Goal: Navigation & Orientation: Understand site structure

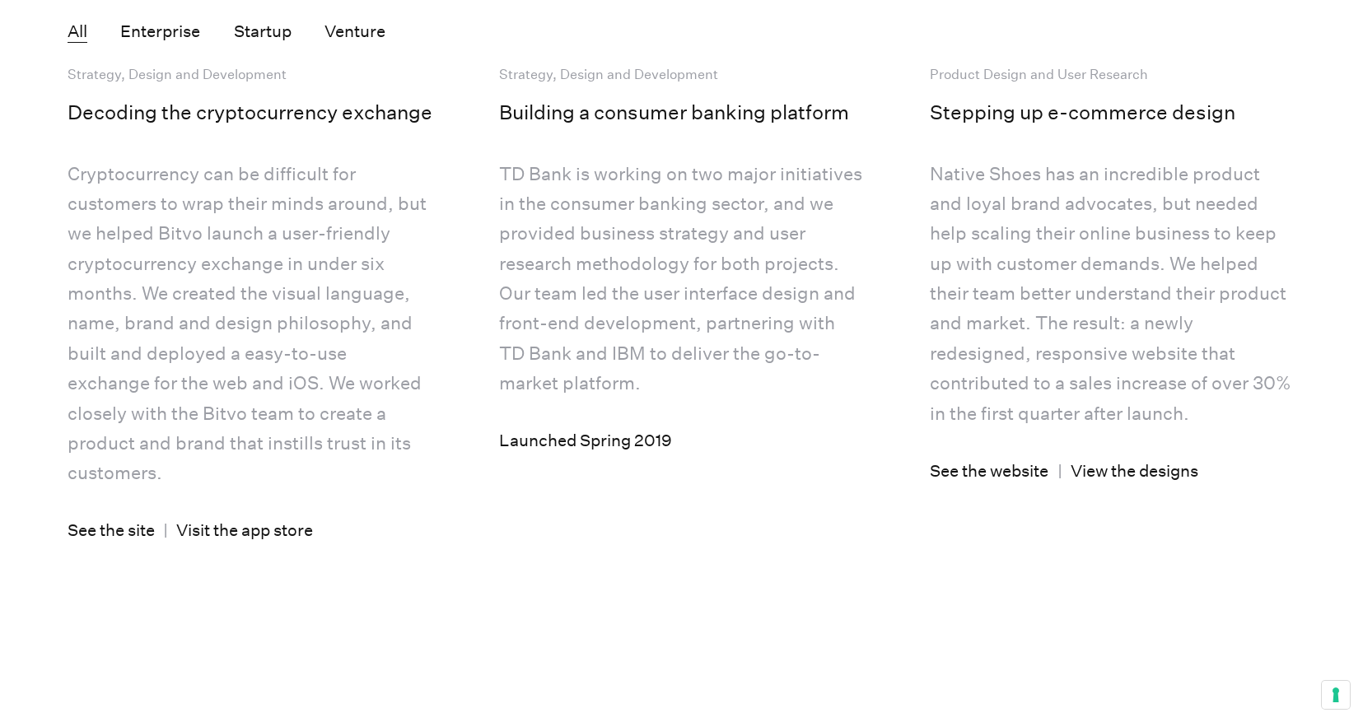
scroll to position [4355, 0]
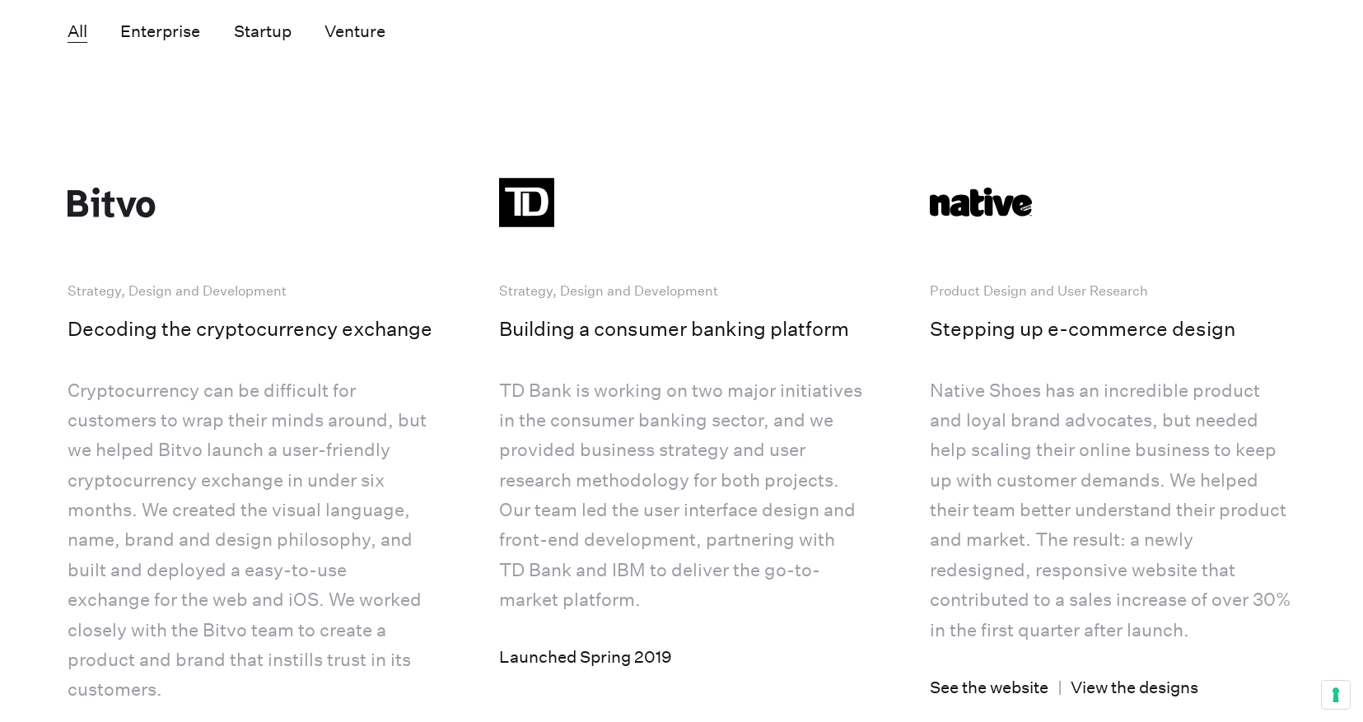
click at [250, 18] on div "All Enterprise Startup Venture" at bounding box center [682, 30] width 1228 height 63
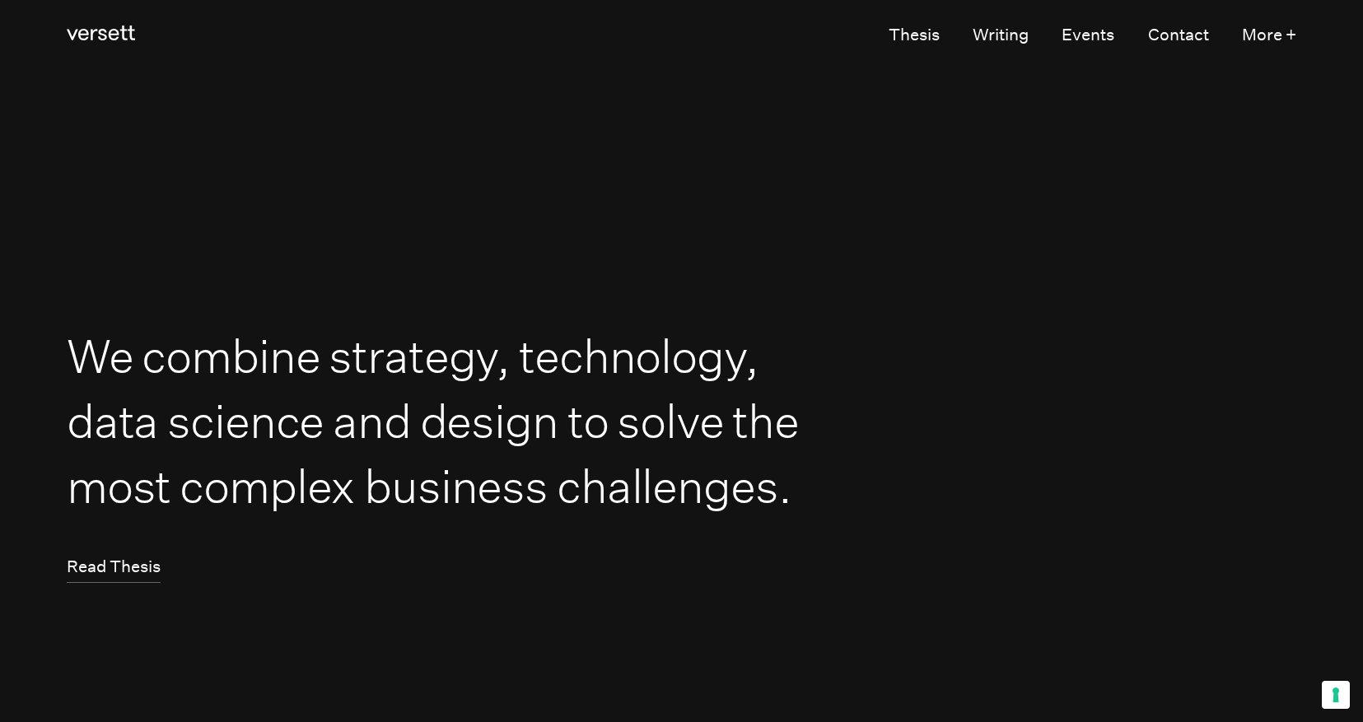
scroll to position [0, 0]
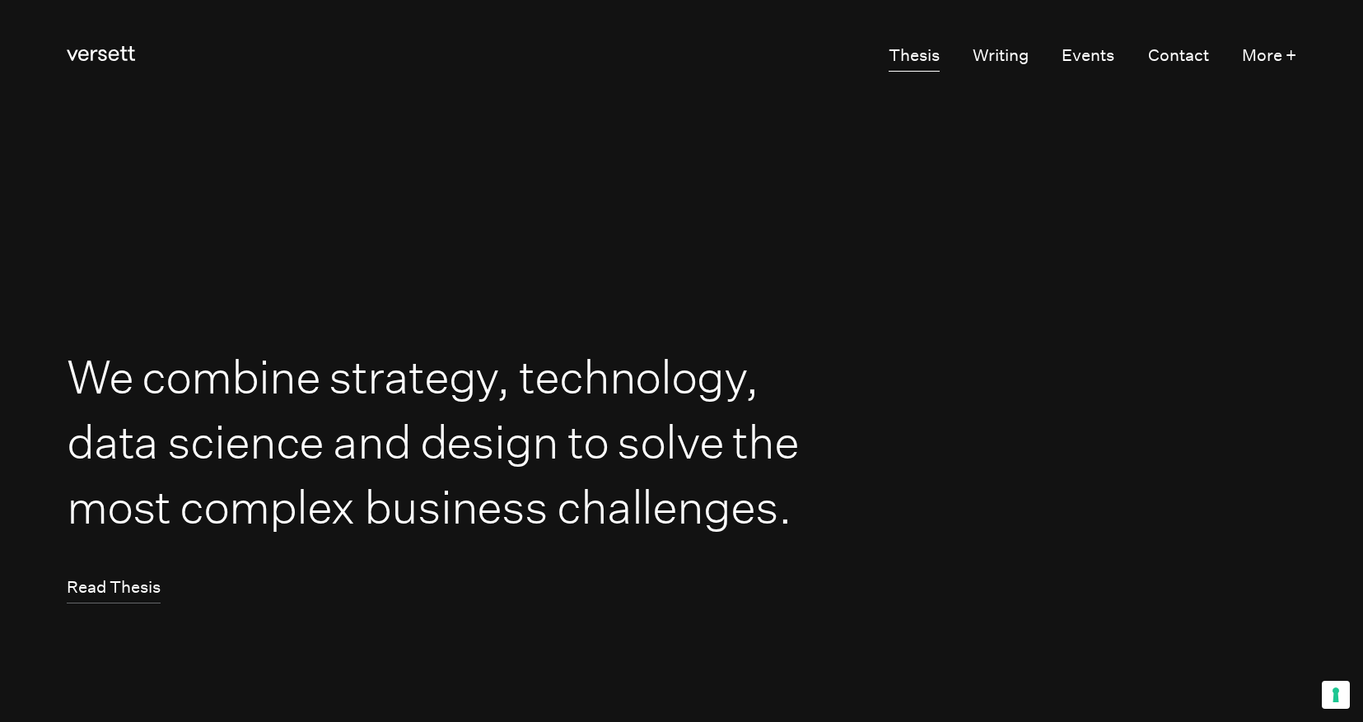
click at [915, 61] on link "Thesis" at bounding box center [914, 55] width 51 height 31
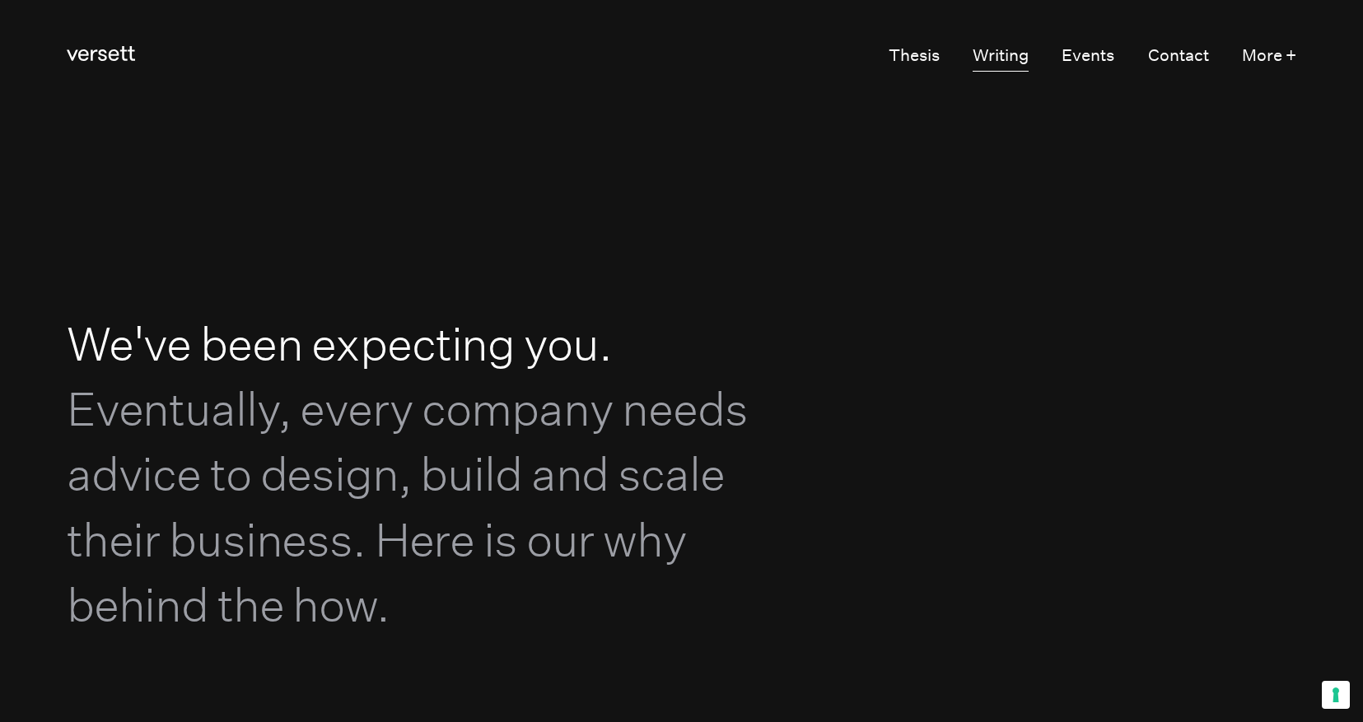
click at [1006, 57] on link "Writing" at bounding box center [1001, 55] width 56 height 31
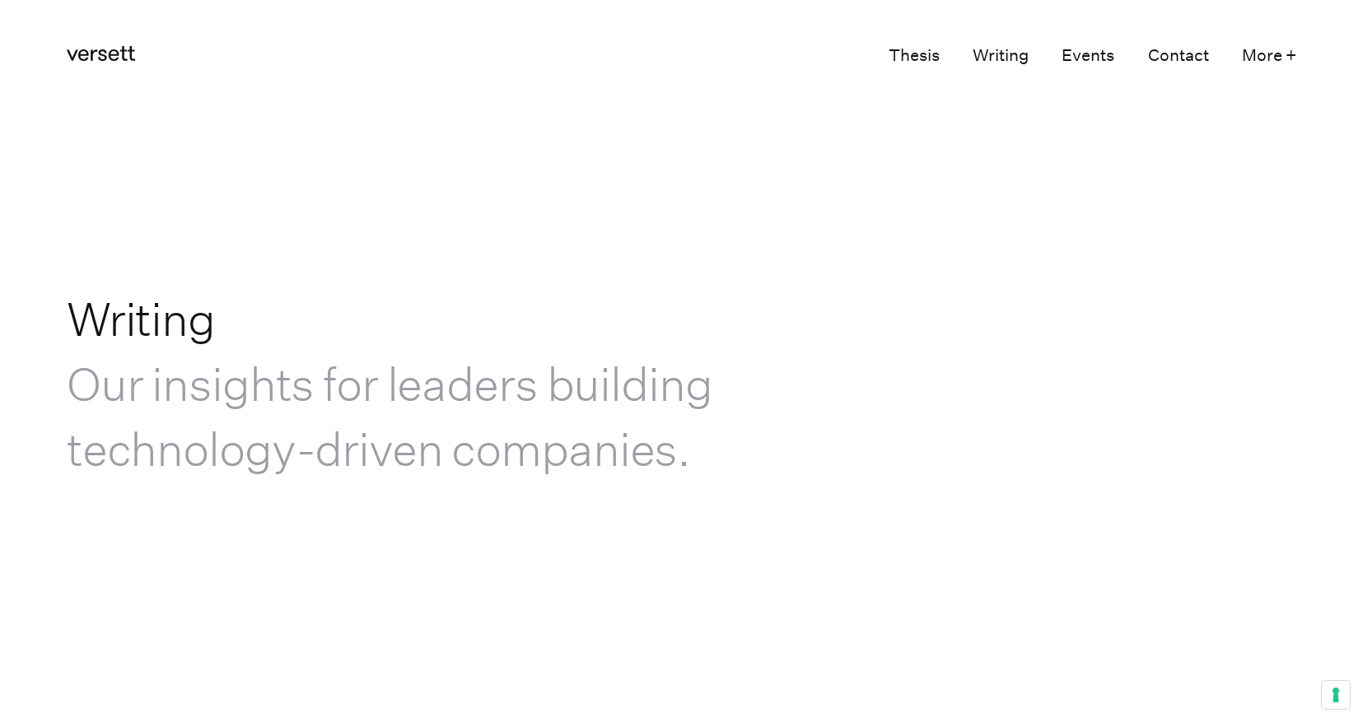
click at [1069, 56] on link "Events" at bounding box center [1088, 55] width 53 height 31
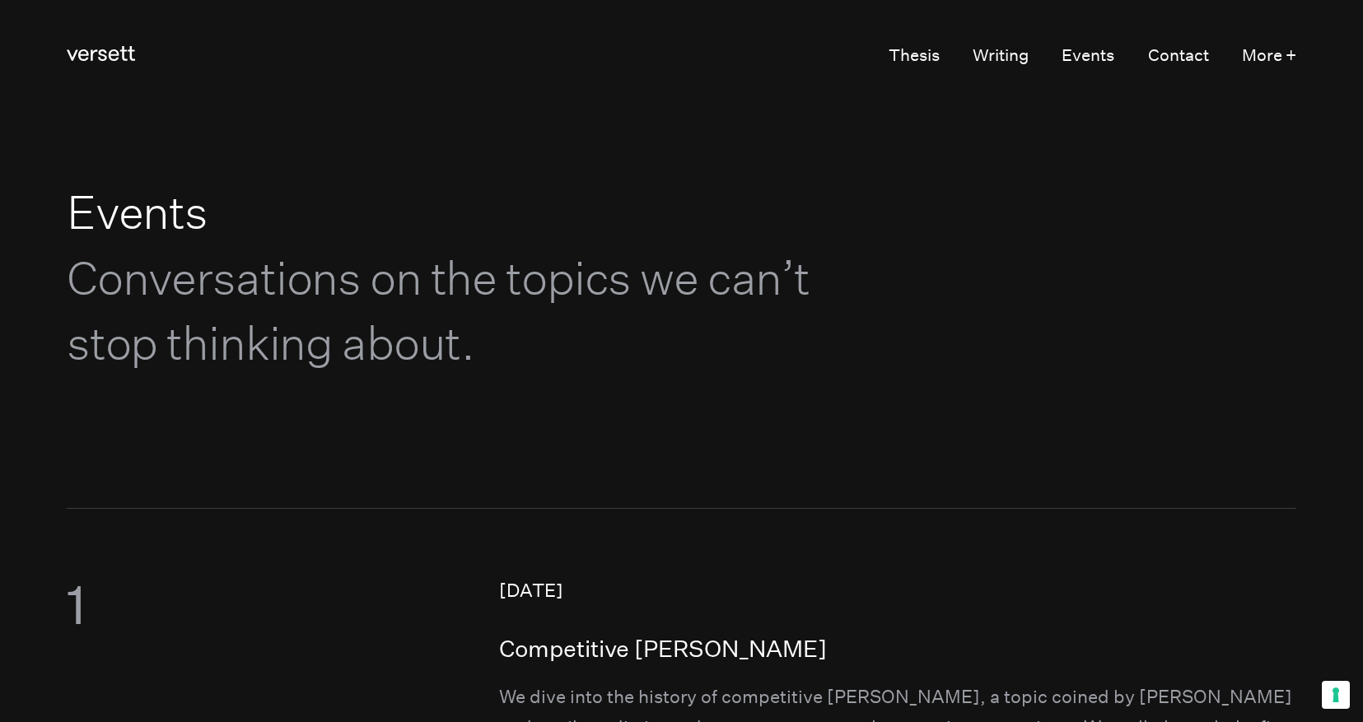
click at [1135, 58] on ul "Thesis Writing Events Contact More +" at bounding box center [1077, 55] width 442 height 31
click at [1149, 59] on link "Contact" at bounding box center [1178, 55] width 61 height 31
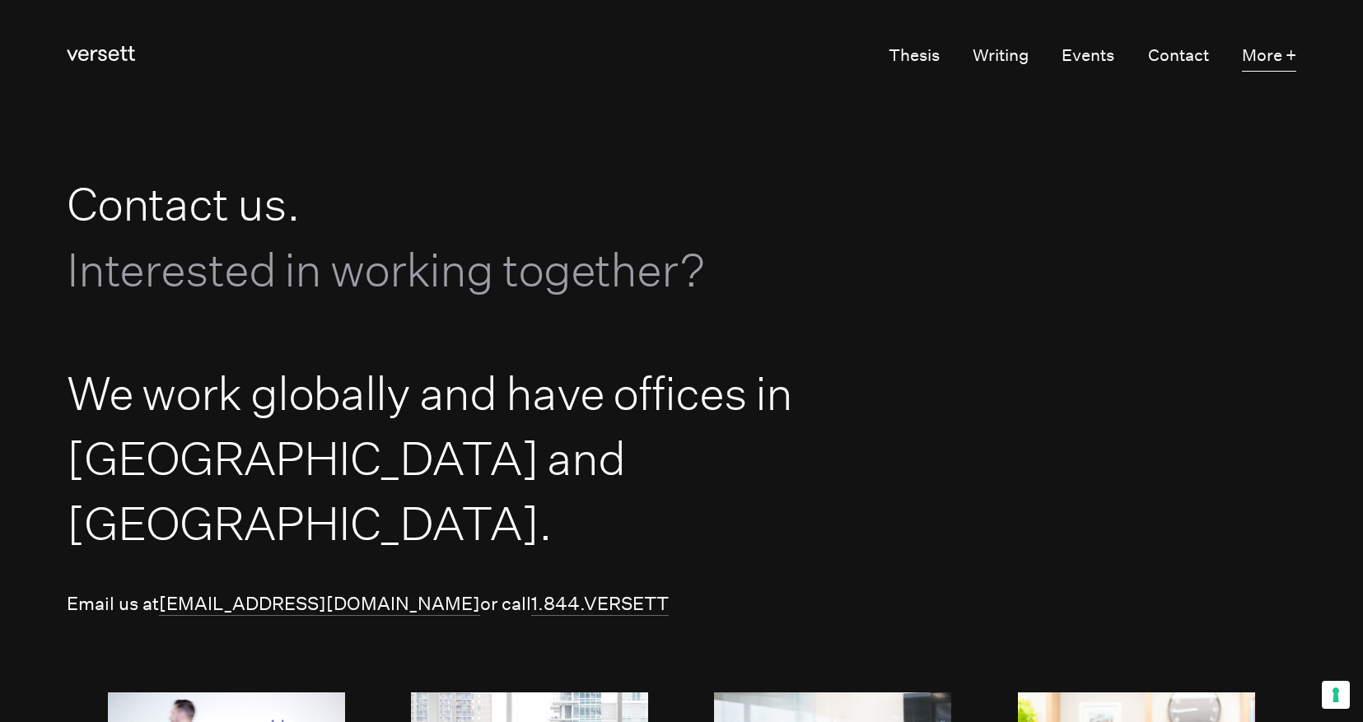
click at [1278, 68] on button "More +" at bounding box center [1269, 55] width 54 height 31
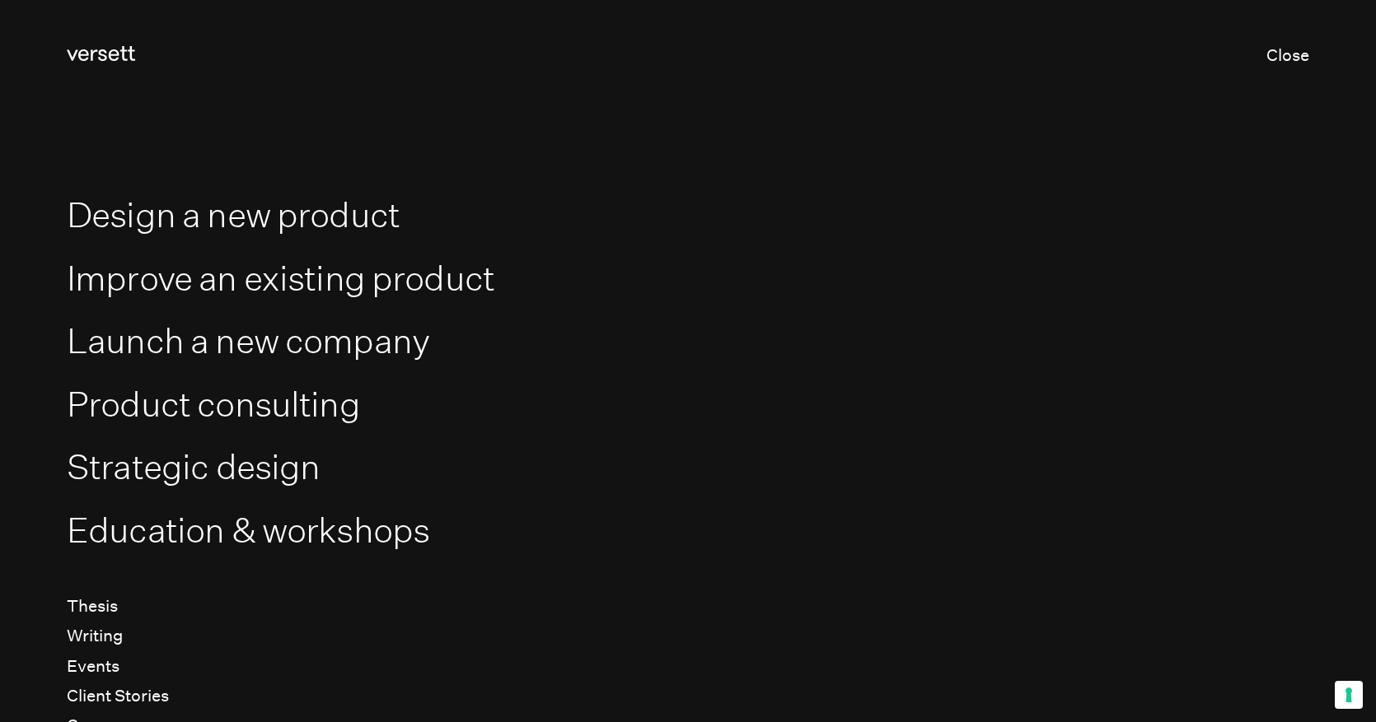
click at [104, 75] on div "Versett Close" at bounding box center [688, 56] width 1242 height 113
click at [107, 62] on link "Versett" at bounding box center [101, 55] width 68 height 31
